Goal: Task Accomplishment & Management: Manage account settings

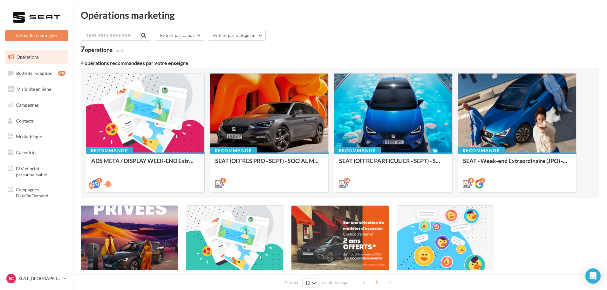
click at [39, 81] on ul "Opérations Boîte de réception 49 Visibilité en ligne Campagnes Contacts Mes cib…" at bounding box center [37, 105] width 68 height 114
click at [39, 78] on link "Boîte de réception 49" at bounding box center [37, 73] width 66 height 14
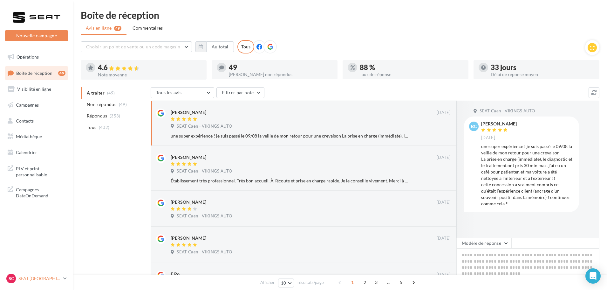
click at [34, 280] on p "SEAT [GEOGRAPHIC_DATA]" at bounding box center [39, 278] width 42 height 6
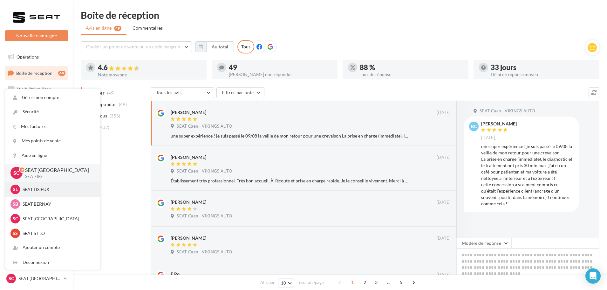
click at [31, 188] on p "SEAT LISIEUX" at bounding box center [58, 189] width 70 height 6
